Goal: Task Accomplishment & Management: Use online tool/utility

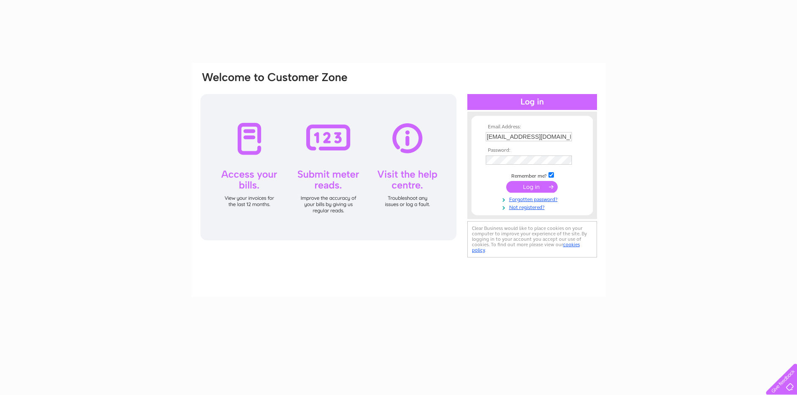
click at [528, 186] on input "submit" at bounding box center [531, 187] width 51 height 12
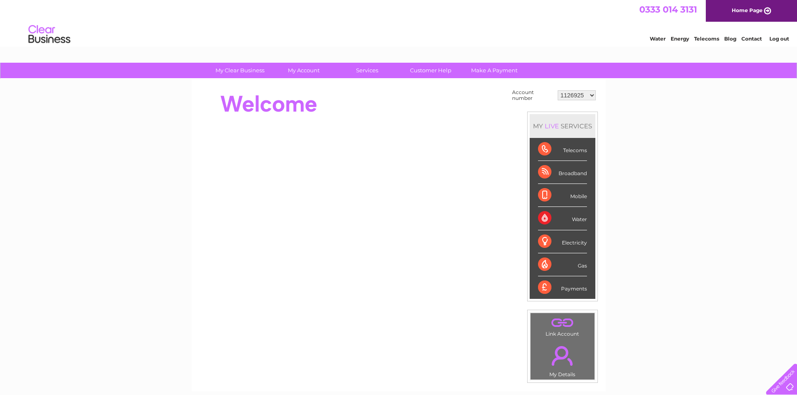
click at [591, 95] on select "1126925 30297683" at bounding box center [576, 95] width 38 height 10
select select "30297683"
click at [557, 90] on select "1126925 30297683" at bounding box center [576, 95] width 38 height 10
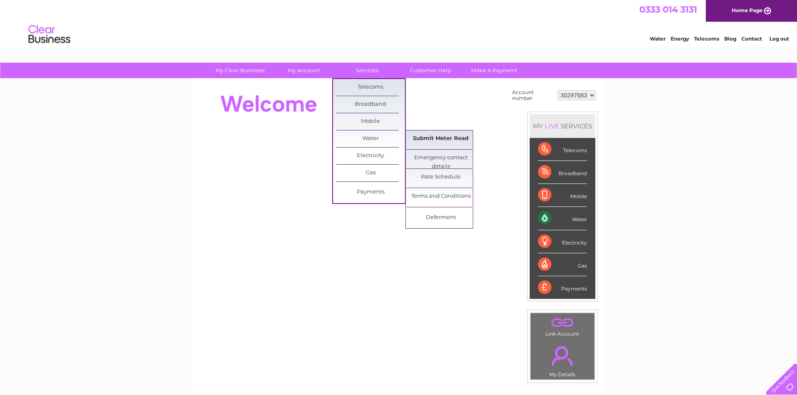
click at [432, 139] on link "Submit Meter Read" at bounding box center [440, 138] width 69 height 17
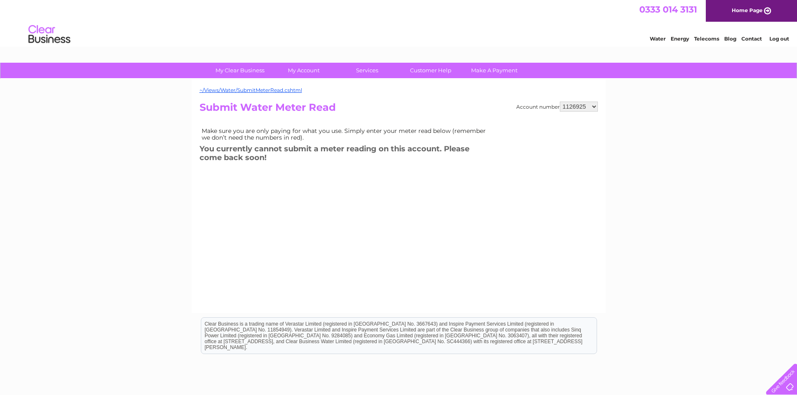
click at [594, 107] on select "1126925 30297683" at bounding box center [579, 107] width 38 height 10
select select "30297683"
click at [560, 102] on select "1126925 30297683" at bounding box center [579, 107] width 38 height 10
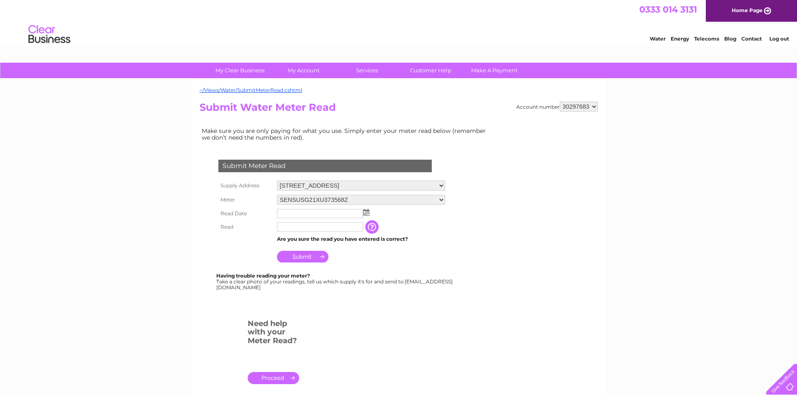
click at [366, 214] on img at bounding box center [366, 212] width 6 height 7
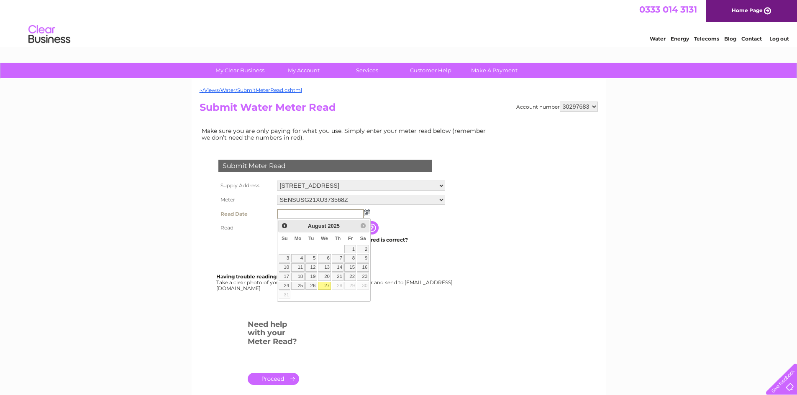
click at [327, 285] on link "27" at bounding box center [324, 286] width 13 height 8
type input "2025/08/27"
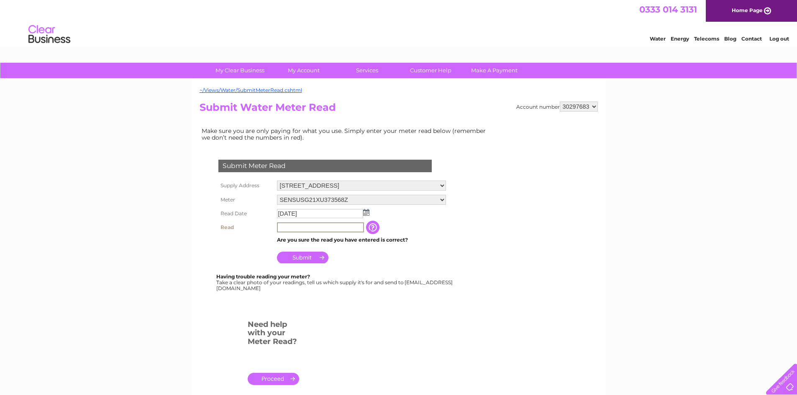
click at [295, 228] on input "text" at bounding box center [320, 227] width 87 height 10
type input "001144"
click at [300, 258] on input "Submit" at bounding box center [302, 257] width 51 height 12
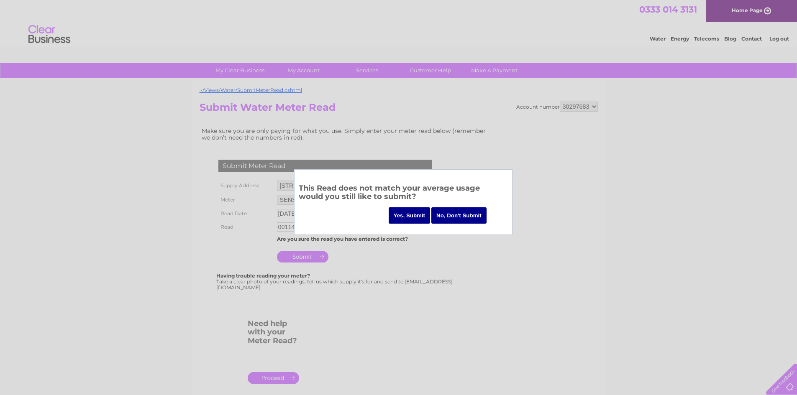
click at [409, 215] on input "Yes, Submit" at bounding box center [410, 215] width 42 height 16
